Goal: Information Seeking & Learning: Find specific fact

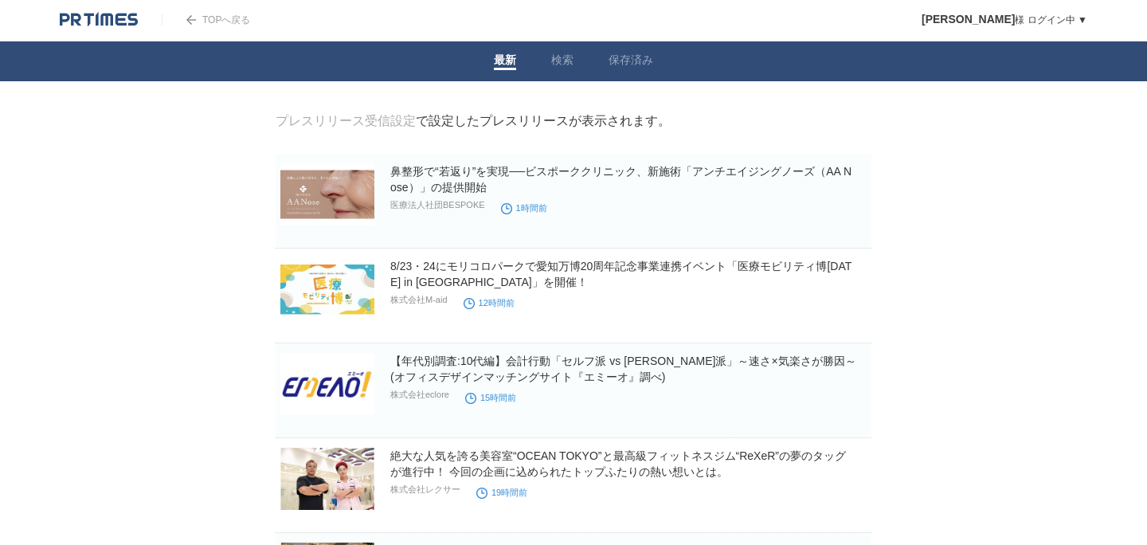
click at [217, 22] on link "TOPへ戻る" at bounding box center [206, 19] width 88 height 11
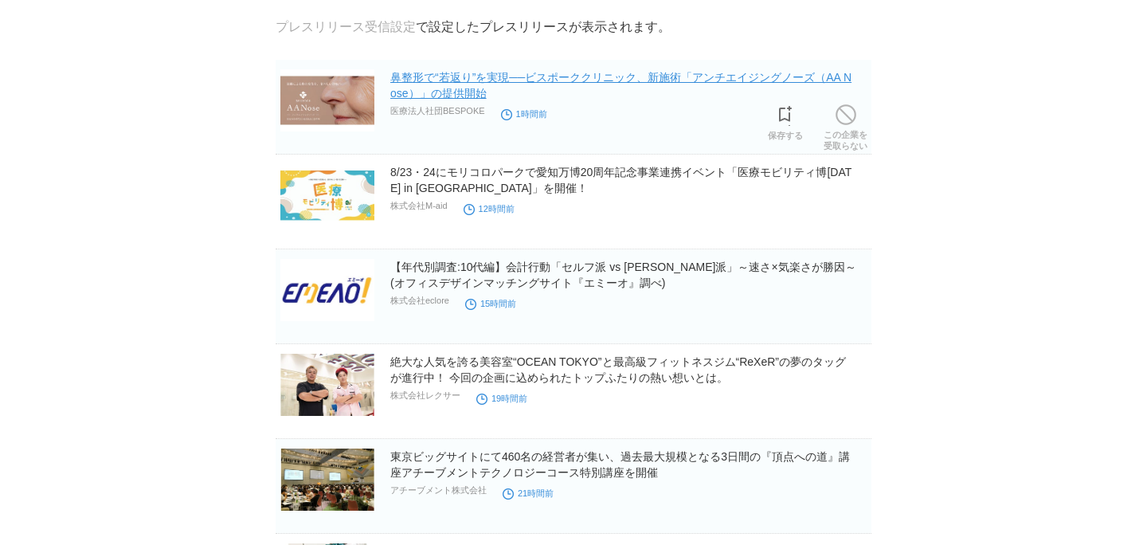
scroll to position [157, 0]
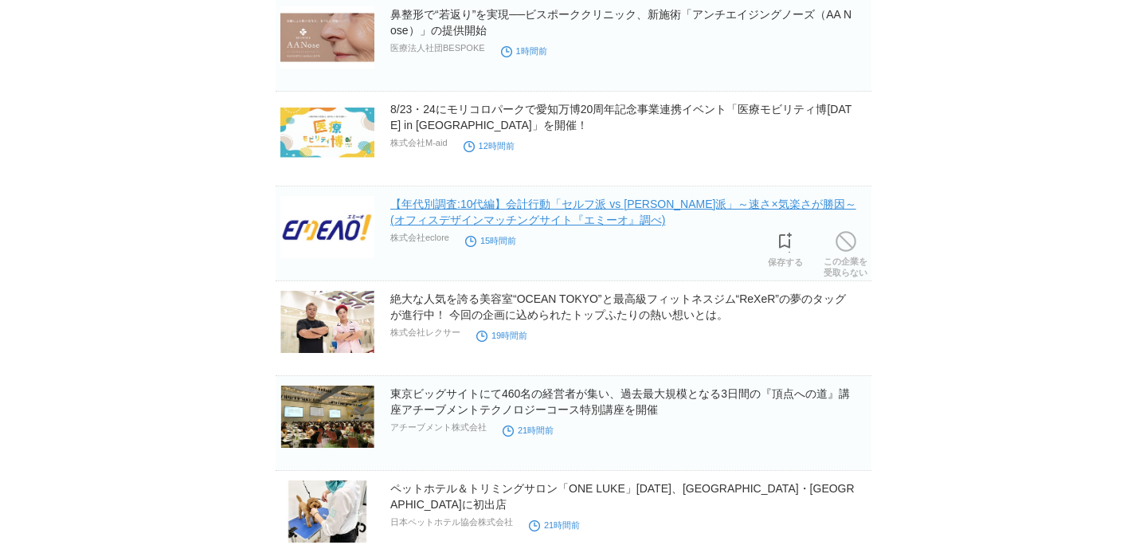
click at [477, 209] on link "【年代別調査:10代編】会計行動「セルフ派 vs 有人派」～速さ×気楽さが勝因～(オフィスデザインマッチングサイト『エミーオ』調べ)" at bounding box center [623, 212] width 466 height 29
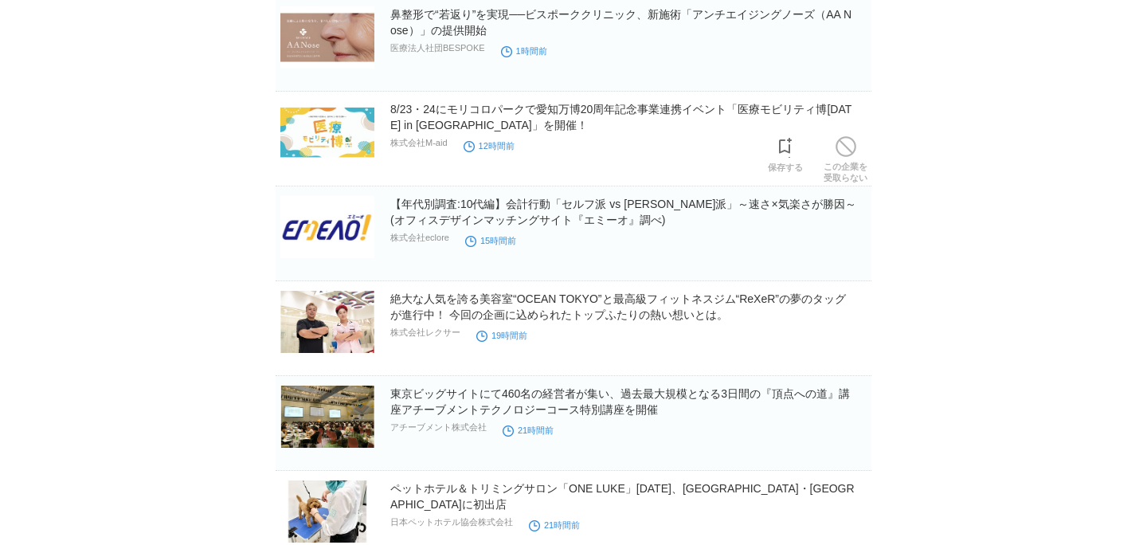
scroll to position [0, 0]
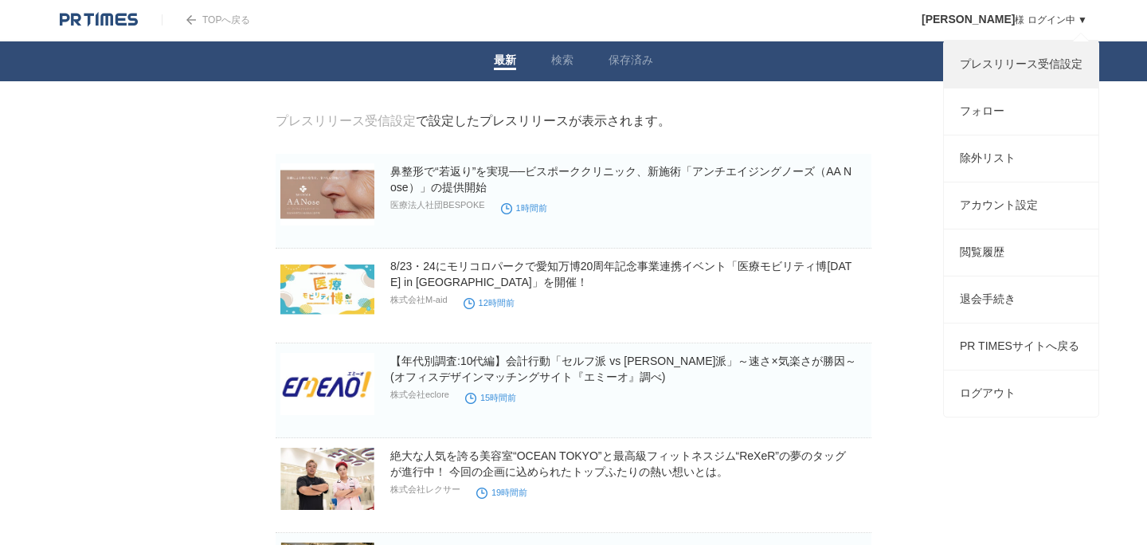
click at [1012, 67] on link "プレスリリース受信設定" at bounding box center [1021, 64] width 155 height 46
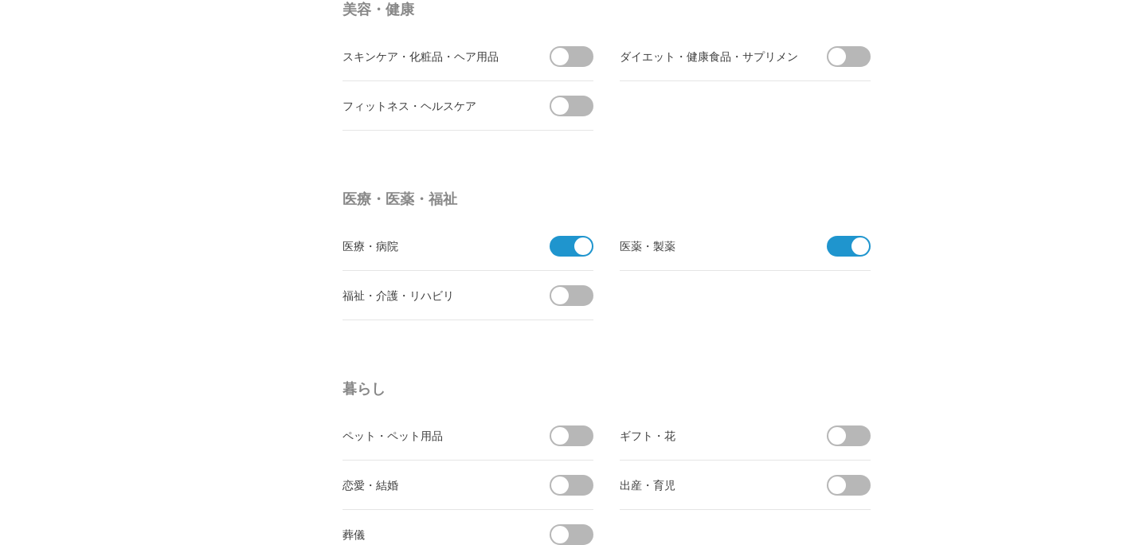
scroll to position [2850, 0]
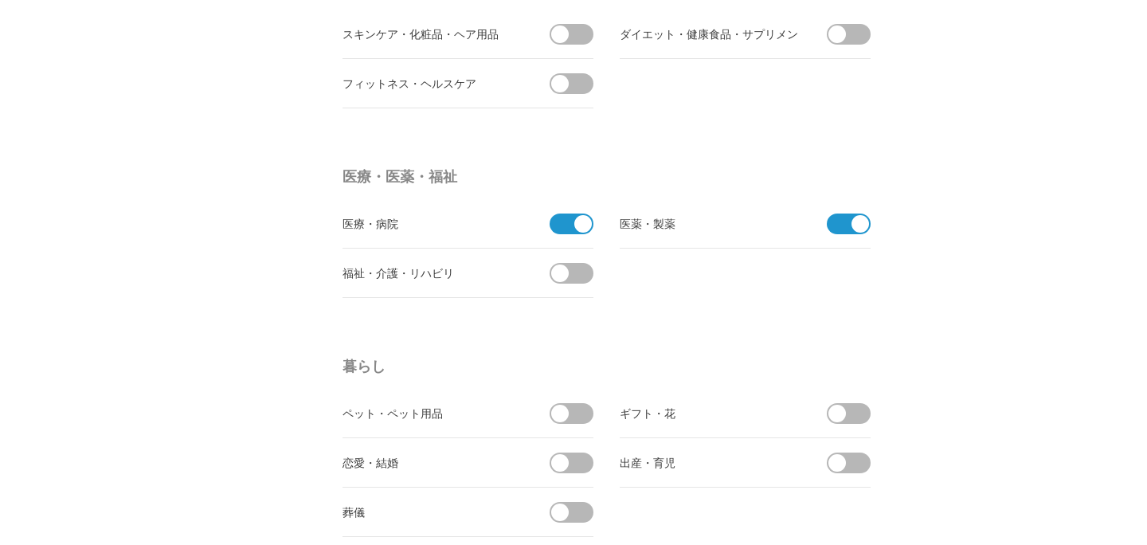
click at [586, 231] on span at bounding box center [572, 233] width 44 height 41
click at [0, 0] on input "checkbox" at bounding box center [0, 0] width 0 height 0
click at [855, 223] on span at bounding box center [860, 224] width 18 height 18
click at [0, 0] on input "checkbox" at bounding box center [0, 0] width 0 height 0
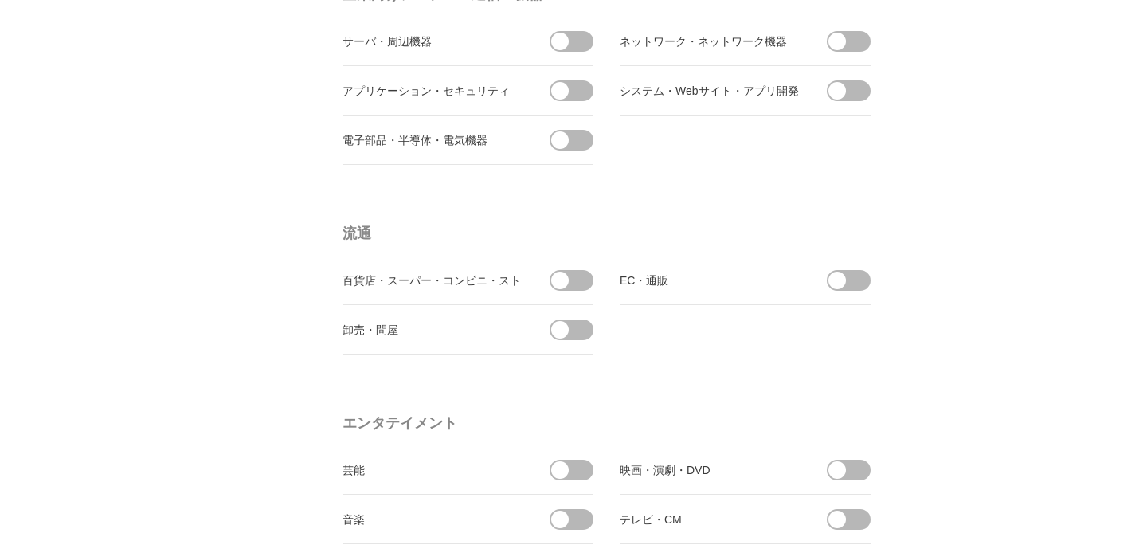
scroll to position [0, 0]
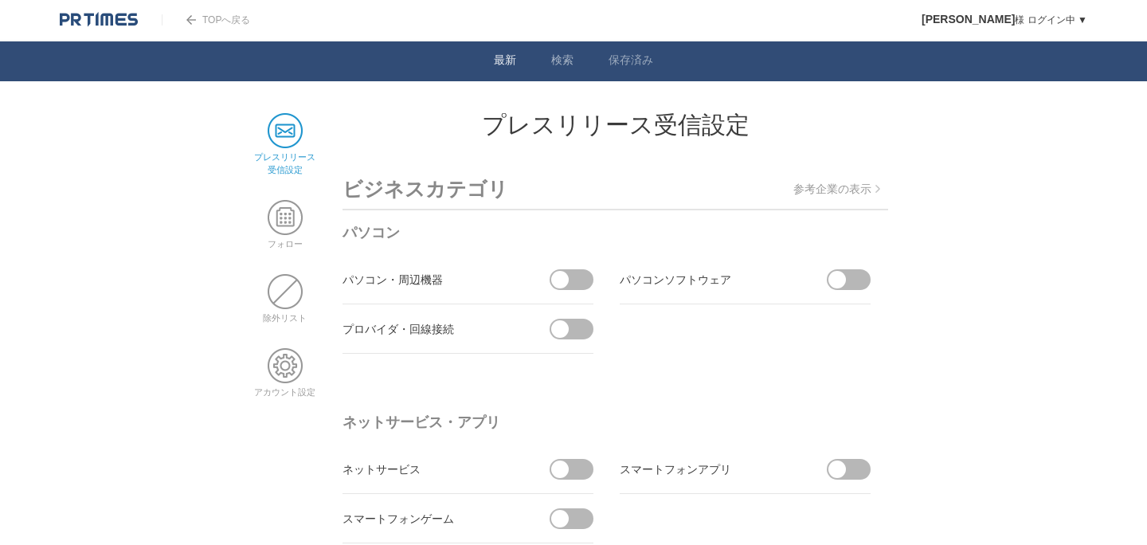
click at [574, 73] on li "検索" at bounding box center [562, 61] width 57 height 40
click at [564, 63] on link "検索" at bounding box center [562, 61] width 22 height 17
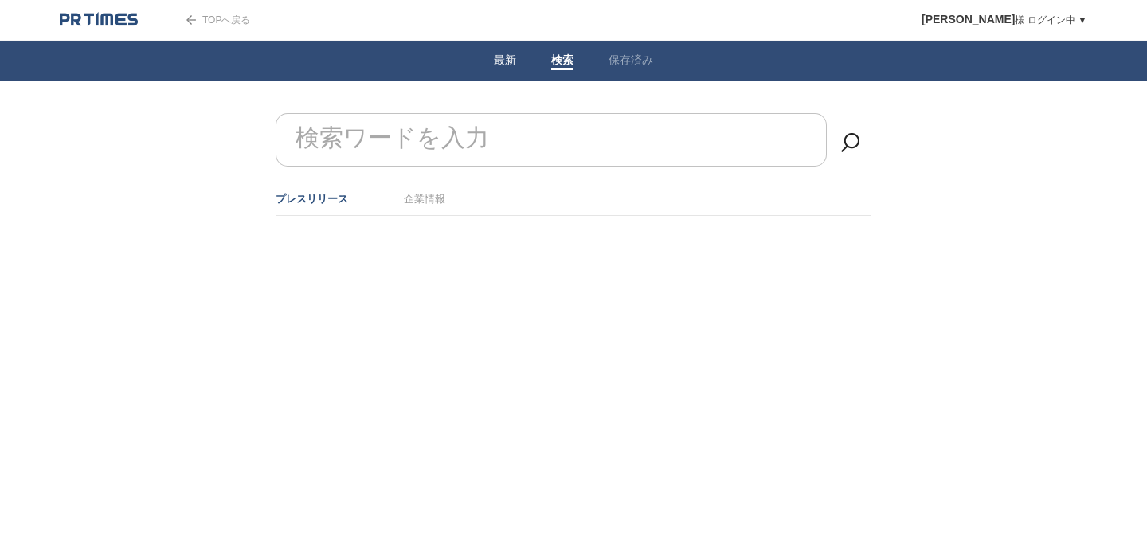
click at [512, 64] on link "最新" at bounding box center [505, 61] width 22 height 17
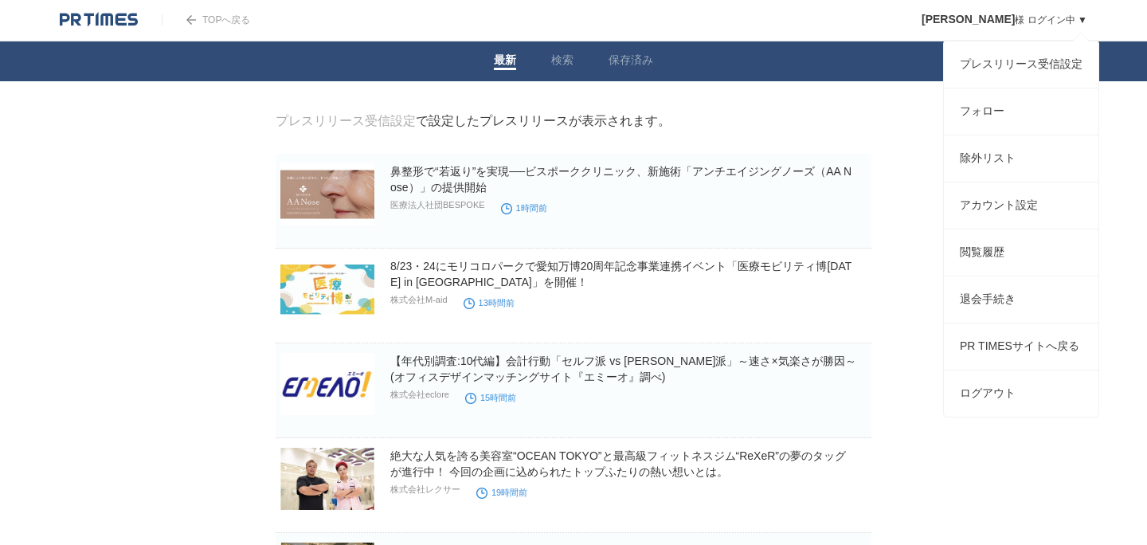
click at [1048, 24] on link "公受裕樹 様 ログイン中 ▼" at bounding box center [1005, 19] width 166 height 11
click at [1028, 62] on link "プレスリリース受信設定" at bounding box center [1021, 64] width 155 height 46
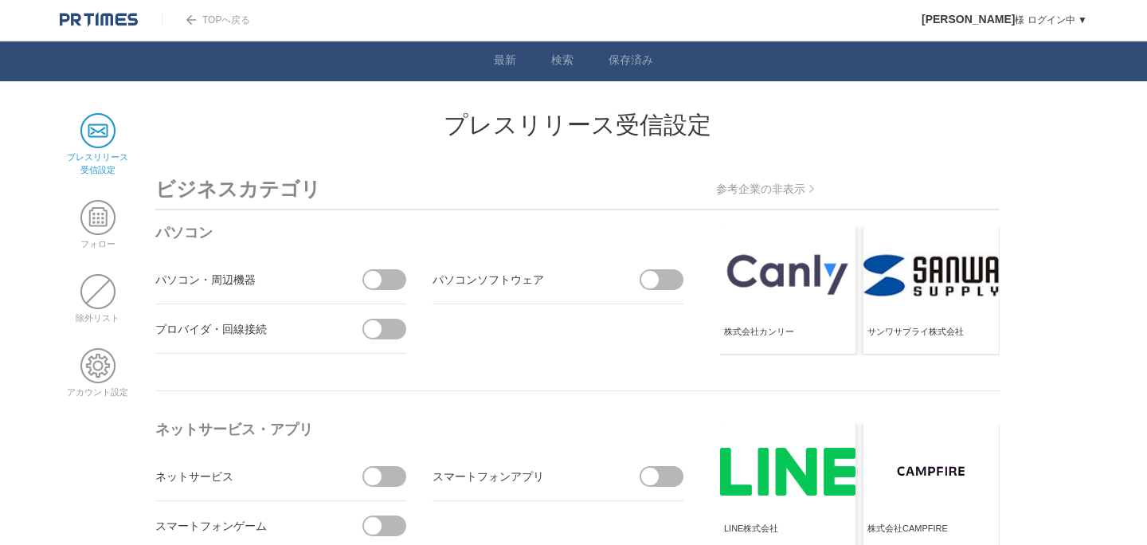
click at [123, 15] on img at bounding box center [99, 20] width 78 height 16
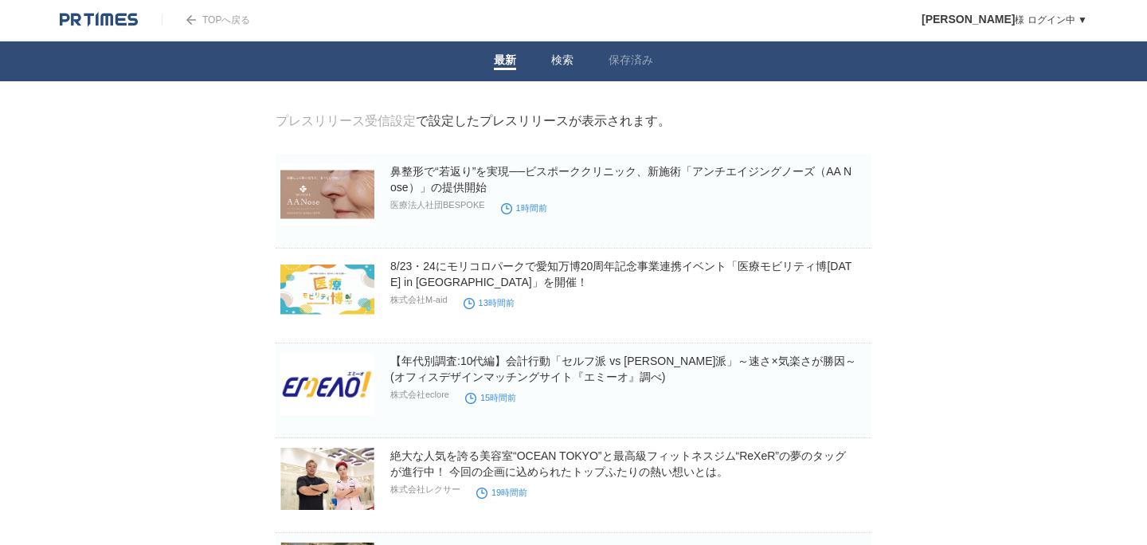
click at [558, 66] on link "検索" at bounding box center [562, 61] width 22 height 17
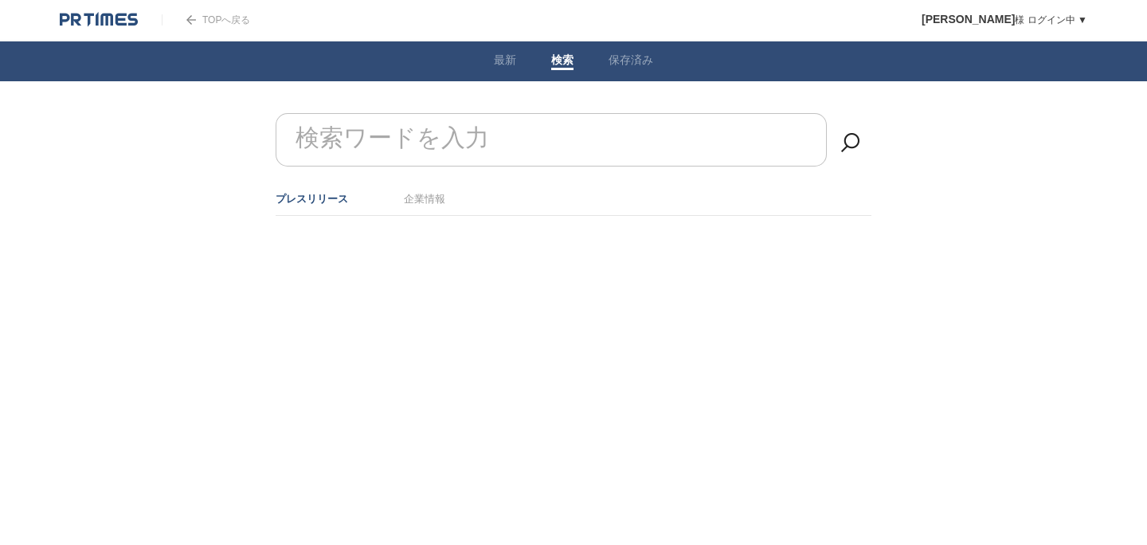
click at [471, 113] on form "検索ワードを入力" at bounding box center [574, 113] width 596 height 0
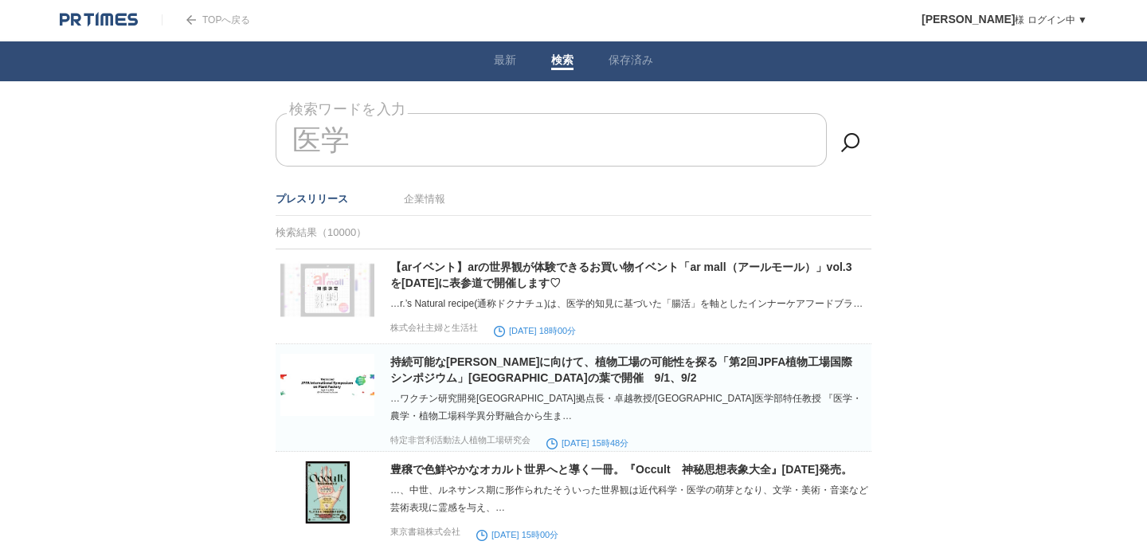
type input "医"
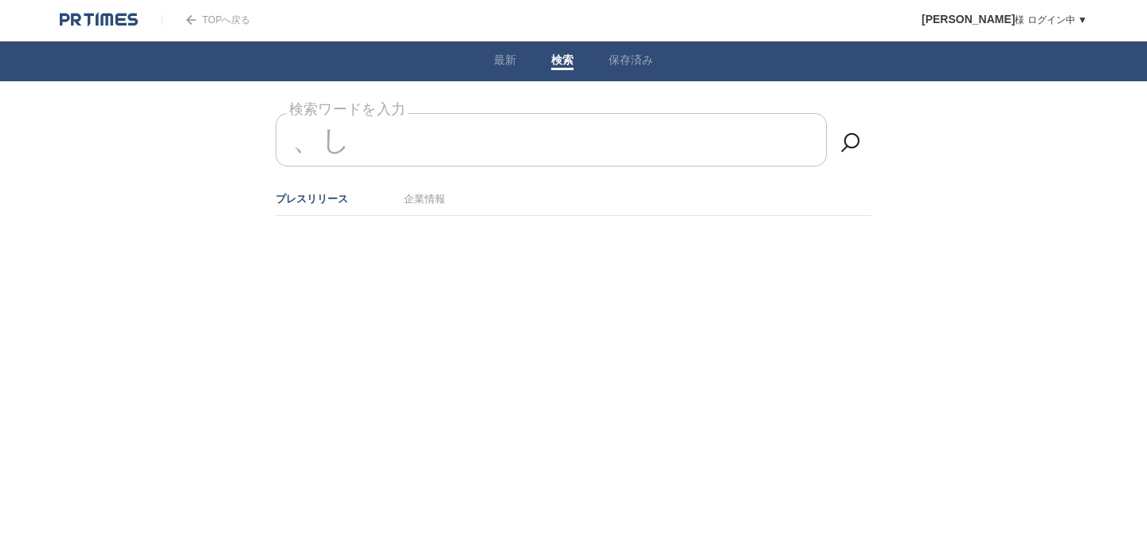
type input "、"
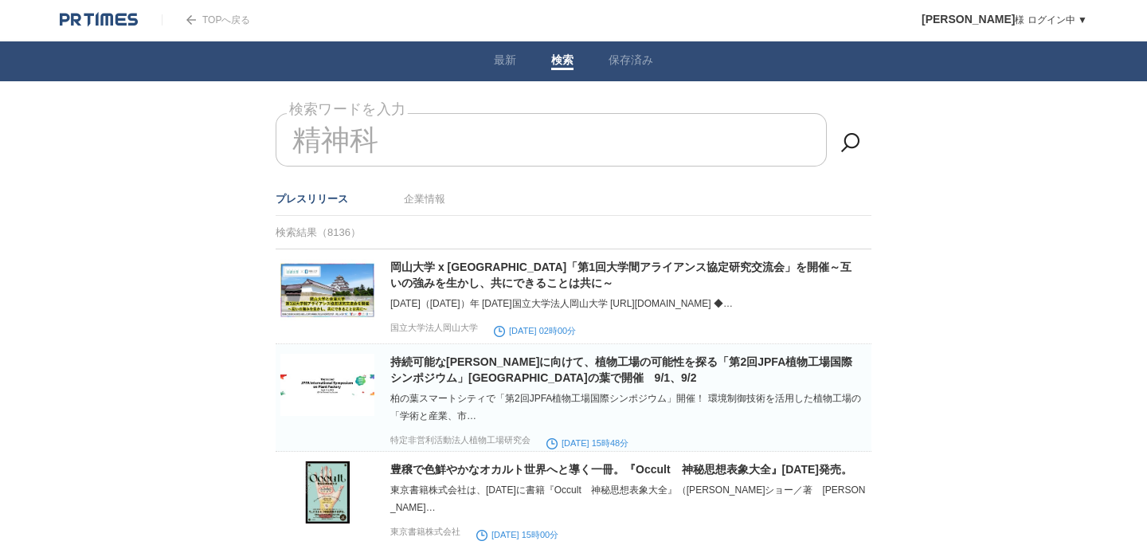
drag, startPoint x: 415, startPoint y: 143, endPoint x: 280, endPoint y: 142, distance: 135.4
click at [280, 142] on input "精神科" at bounding box center [551, 139] width 551 height 53
type input "精"
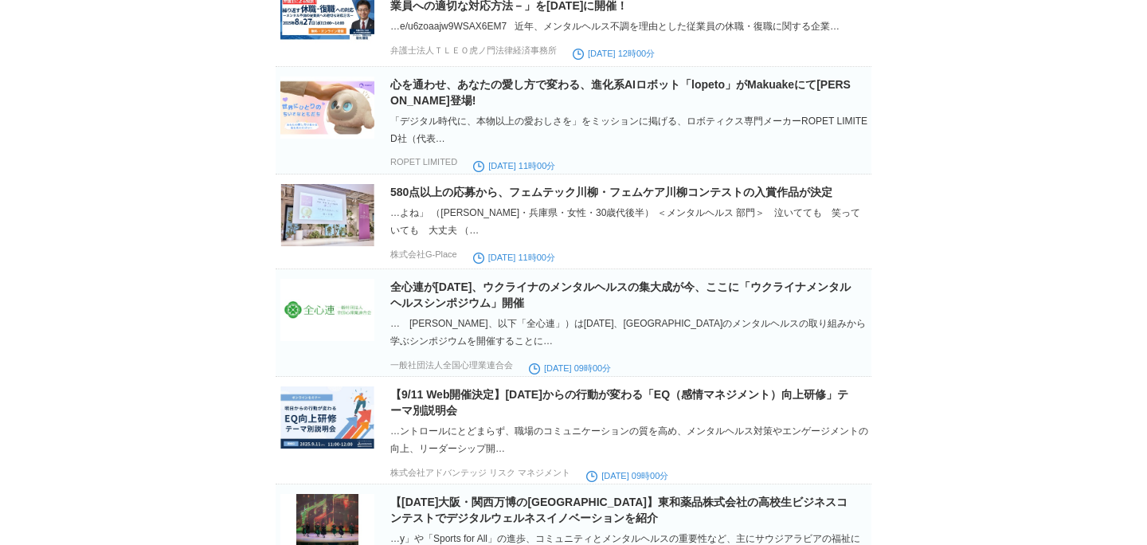
scroll to position [2220, 0]
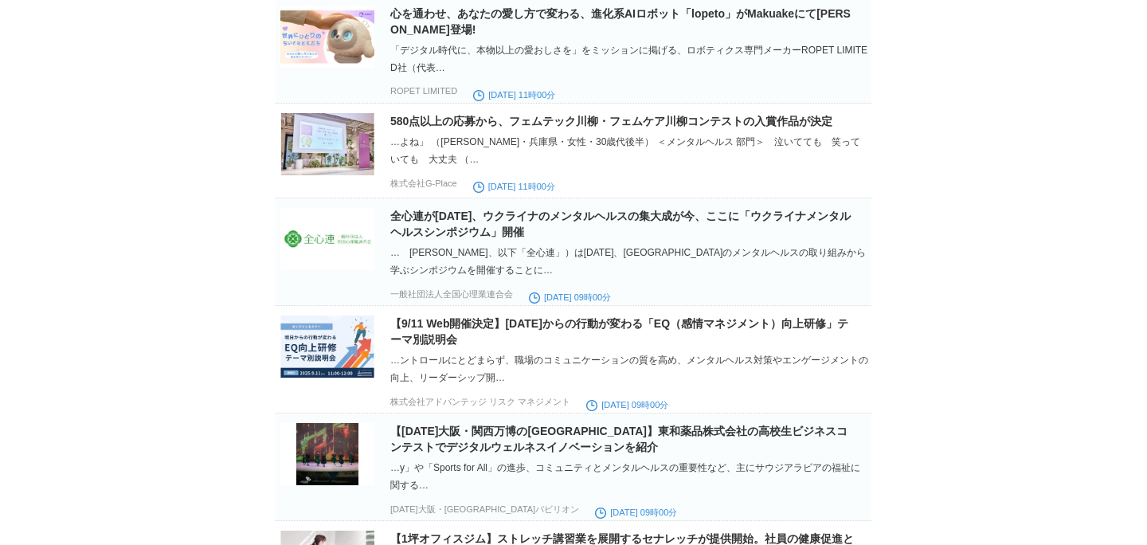
type input "メンタルヘルス"
